Goal: Browse casually

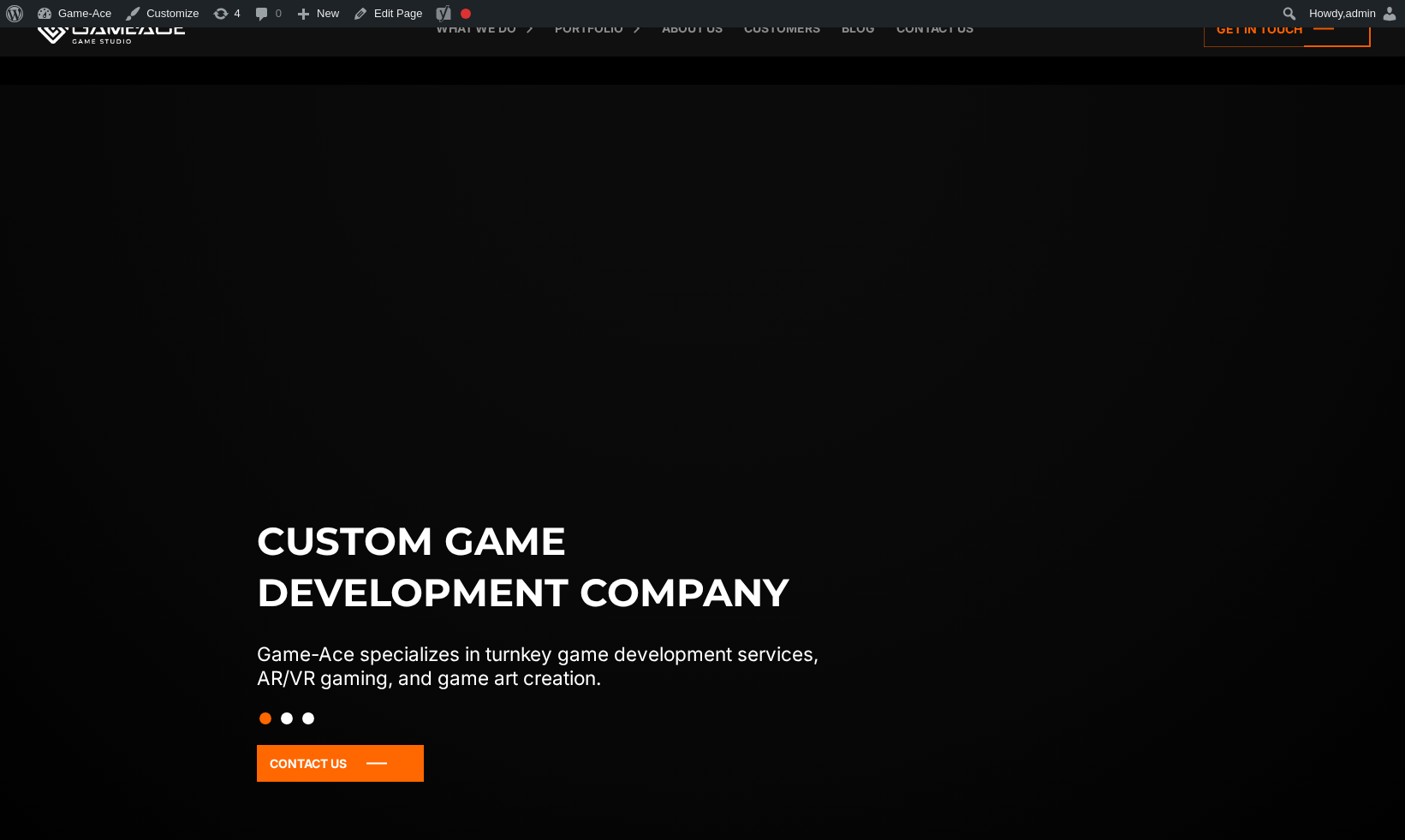
click at [848, 35] on link "Blog" at bounding box center [858, 28] width 50 height 56
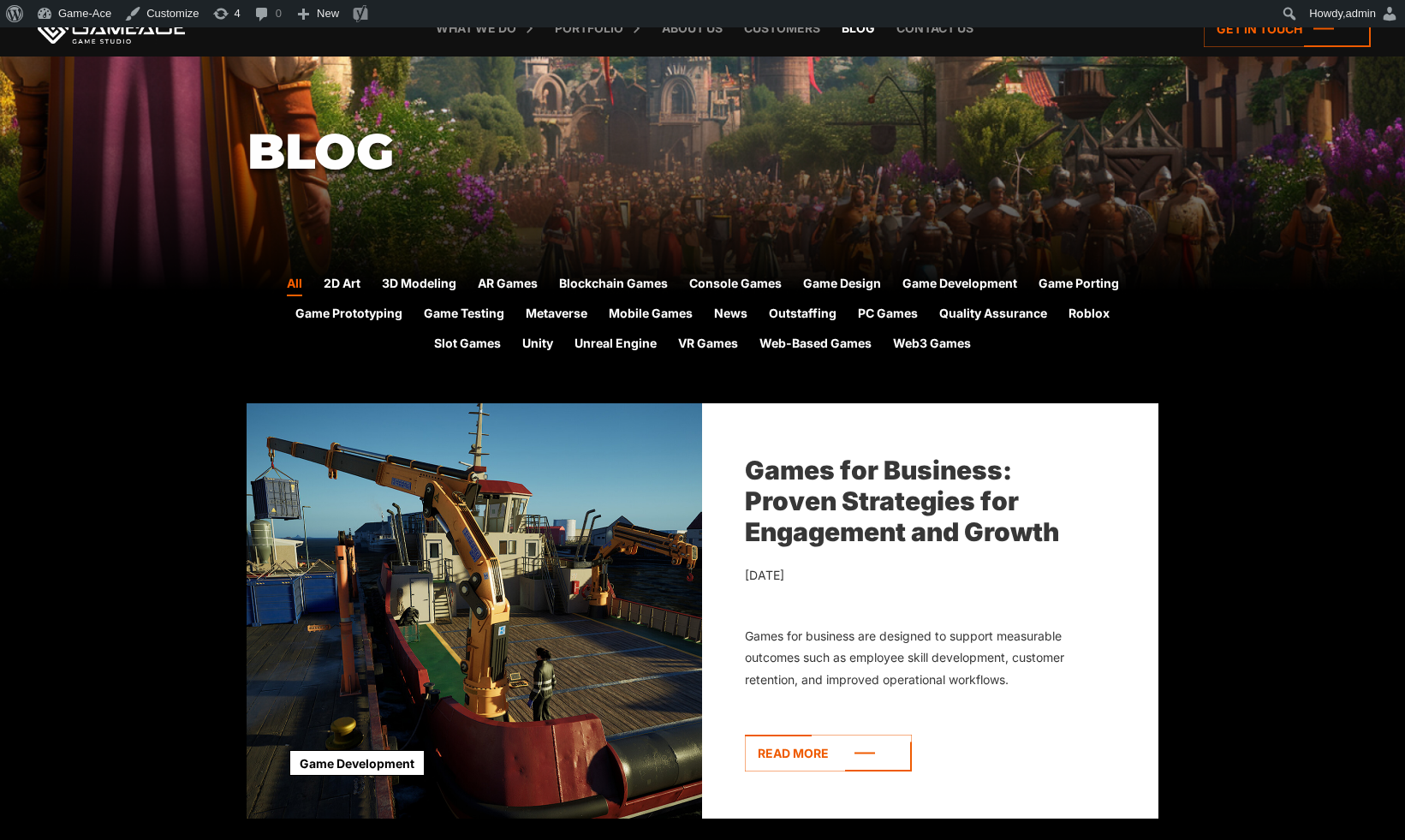
scroll to position [329, 0]
